Goal: Transaction & Acquisition: Download file/media

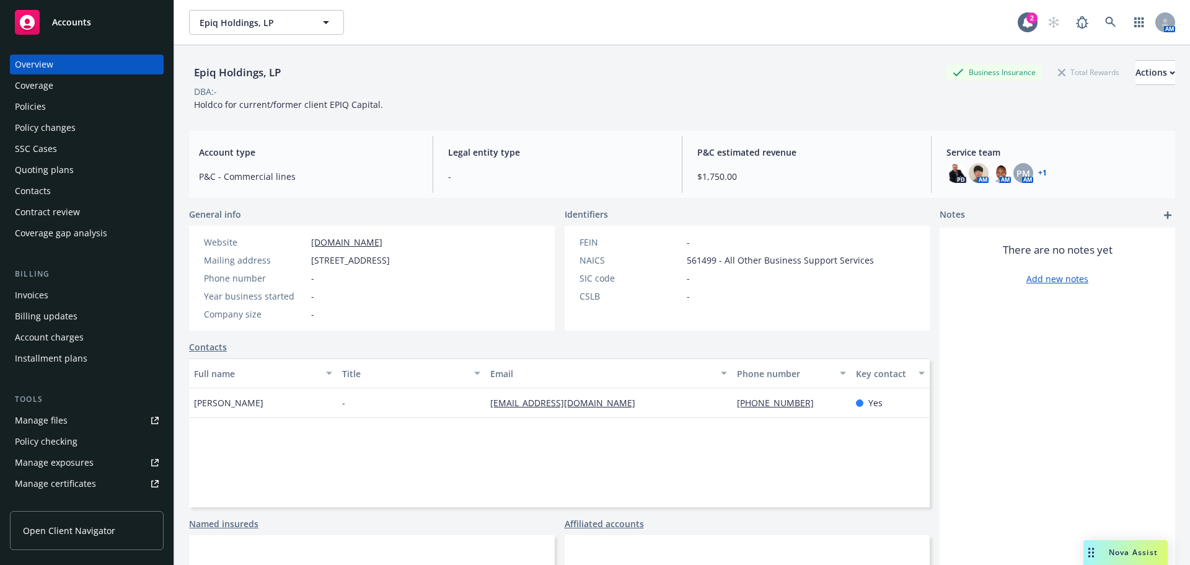
click at [77, 17] on span "Accounts" at bounding box center [71, 22] width 39 height 10
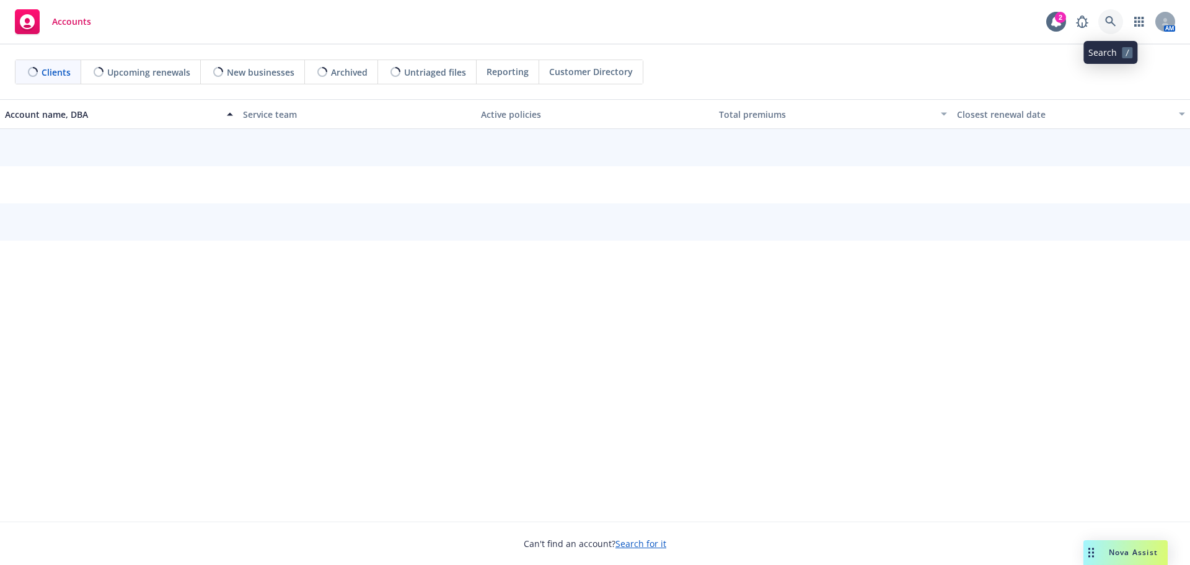
click at [1111, 24] on icon at bounding box center [1110, 21] width 11 height 11
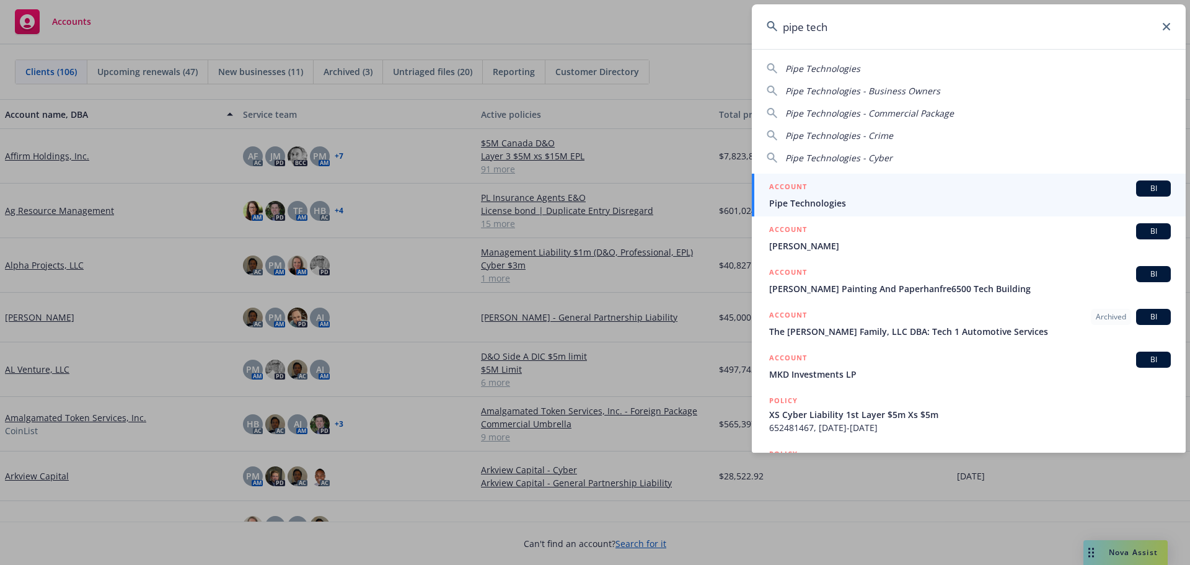
type input "pipe tech"
click at [809, 199] on span "Pipe Technologies" at bounding box center [970, 202] width 402 height 13
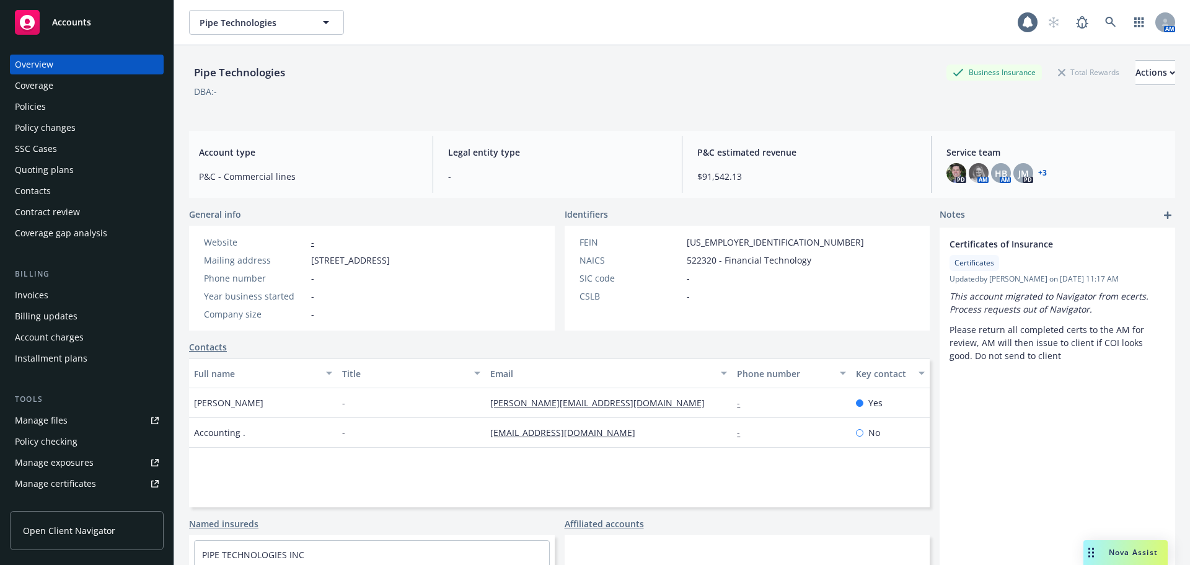
click at [36, 110] on div "Policies" at bounding box center [30, 107] width 31 height 20
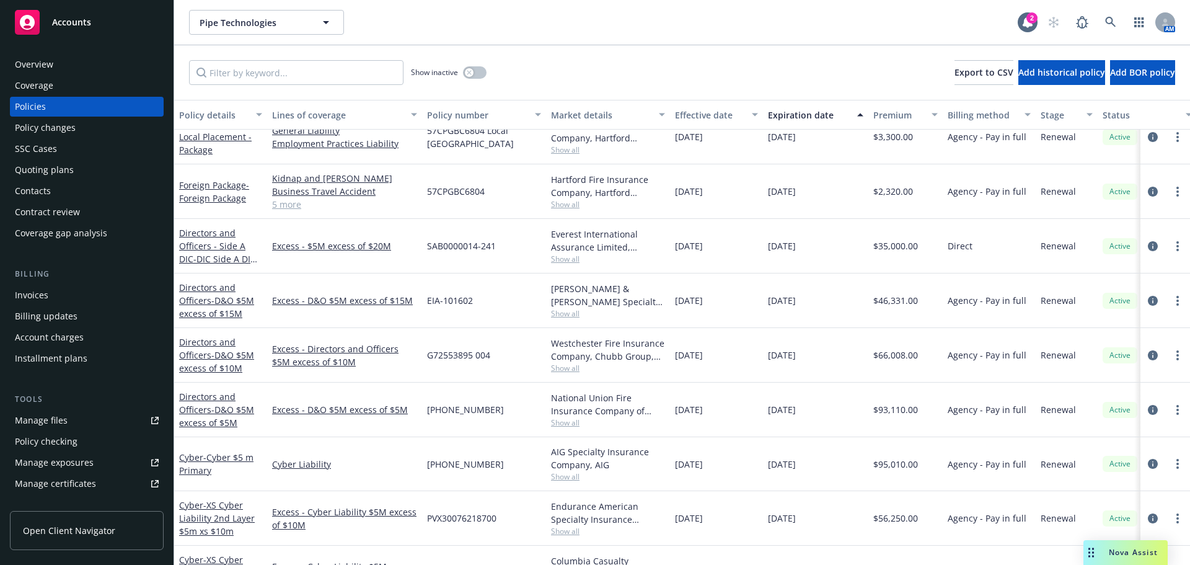
scroll to position [186, 0]
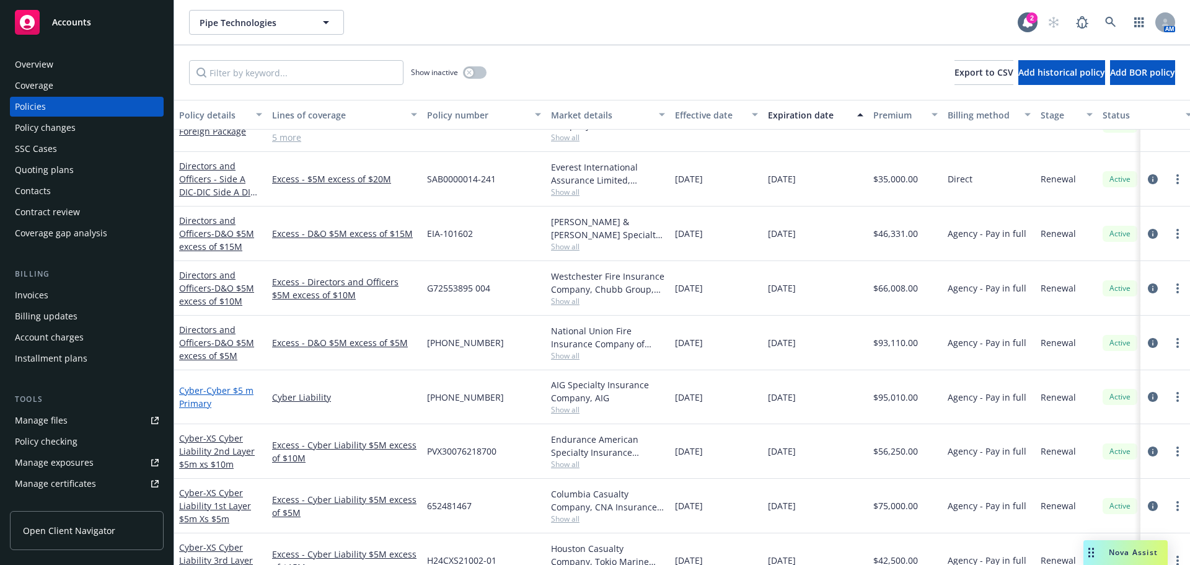
click at [219, 393] on span "- Cyber $5 m Primary" at bounding box center [216, 396] width 74 height 25
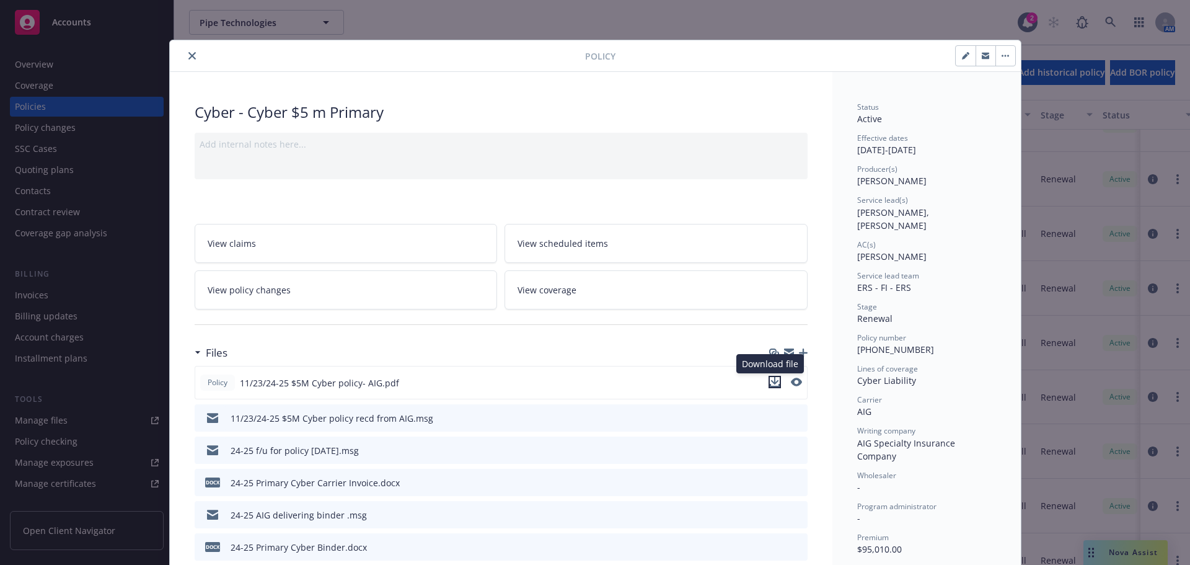
click at [772, 384] on icon "download file" at bounding box center [775, 382] width 10 height 10
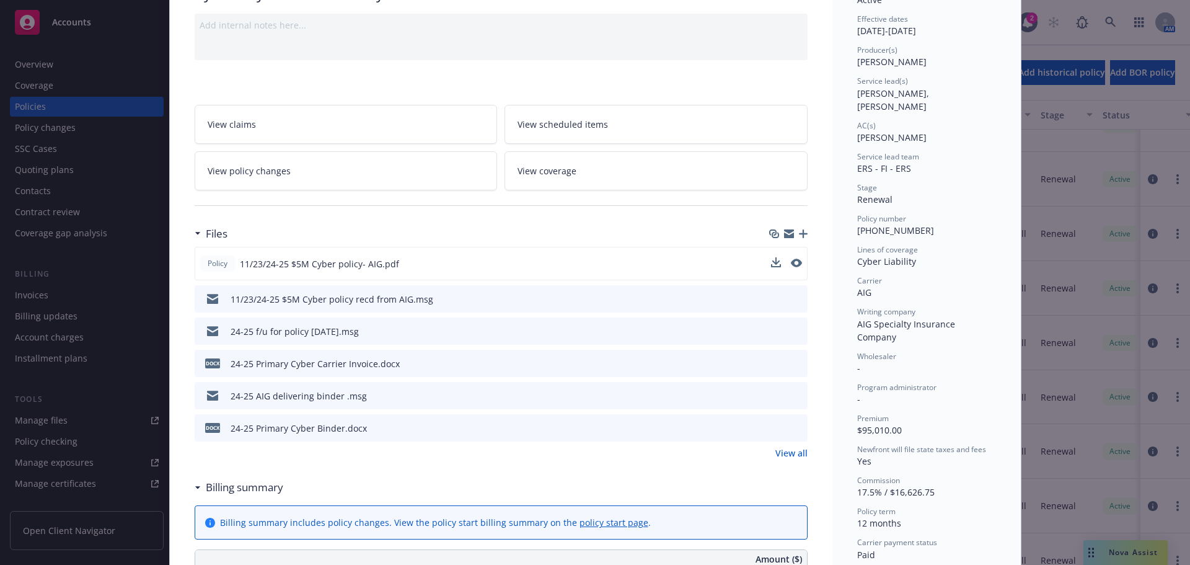
scroll to position [124, 0]
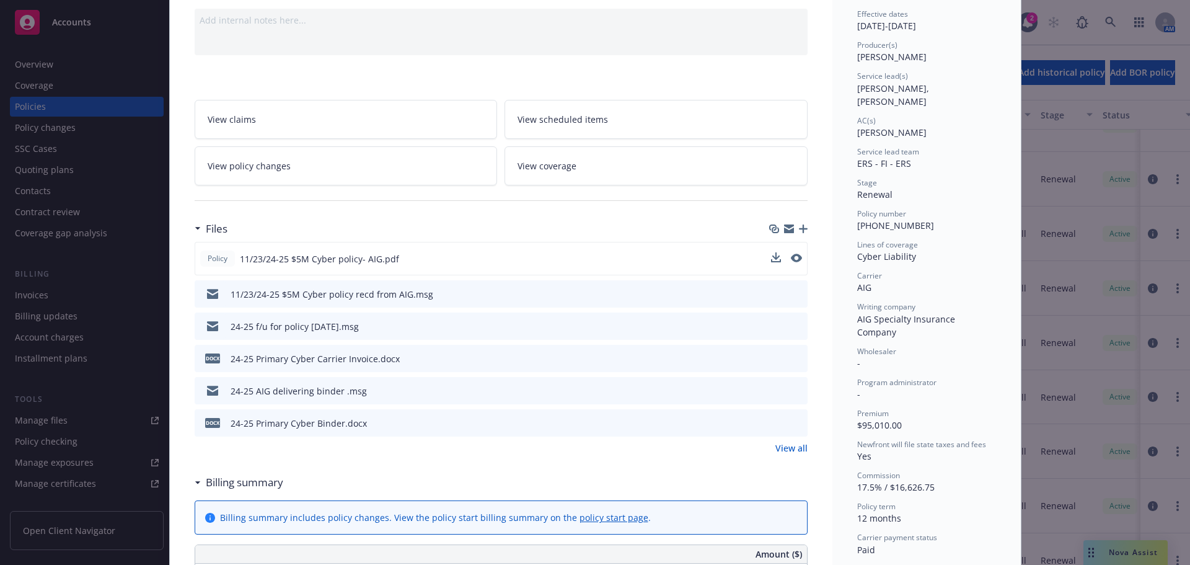
click at [770, 425] on icon "download file" at bounding box center [775, 422] width 10 height 10
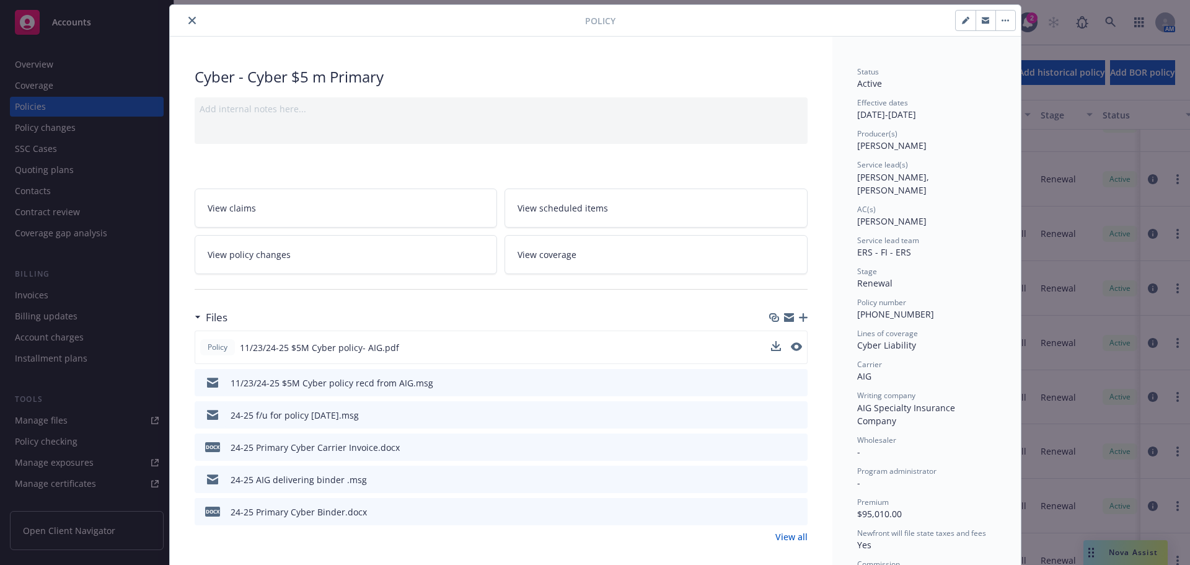
scroll to position [0, 0]
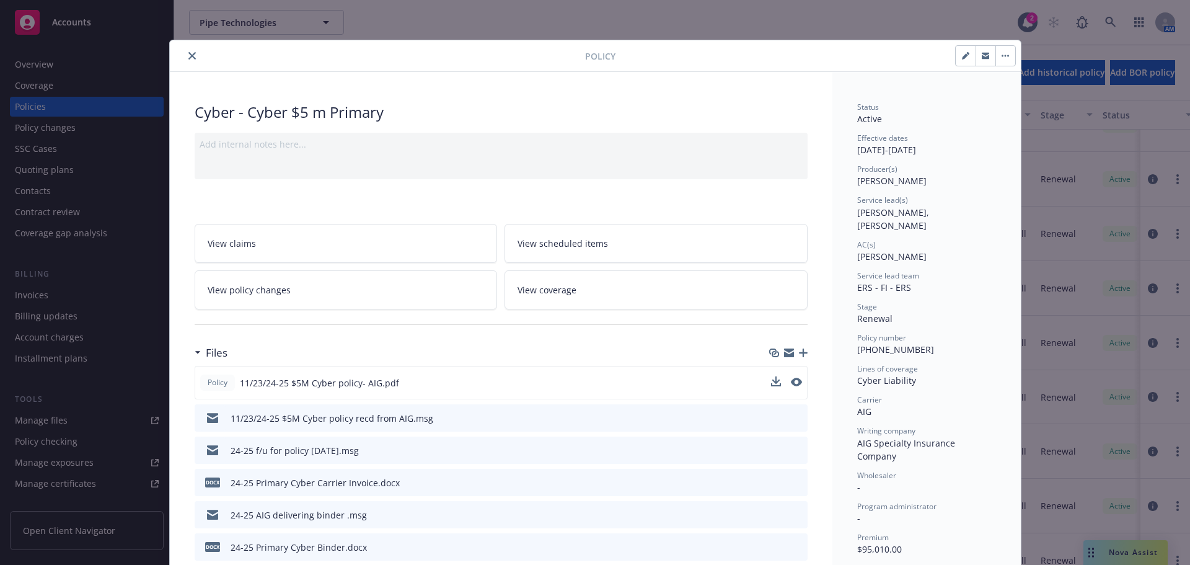
click at [188, 53] on icon "close" at bounding box center [191, 55] width 7 height 7
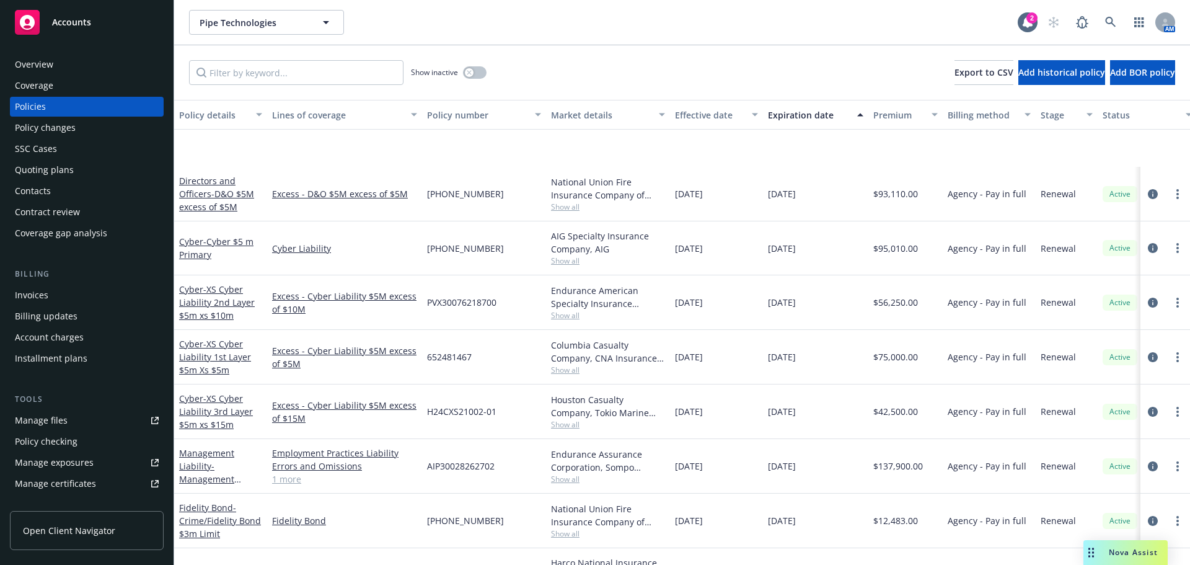
scroll to position [434, 0]
